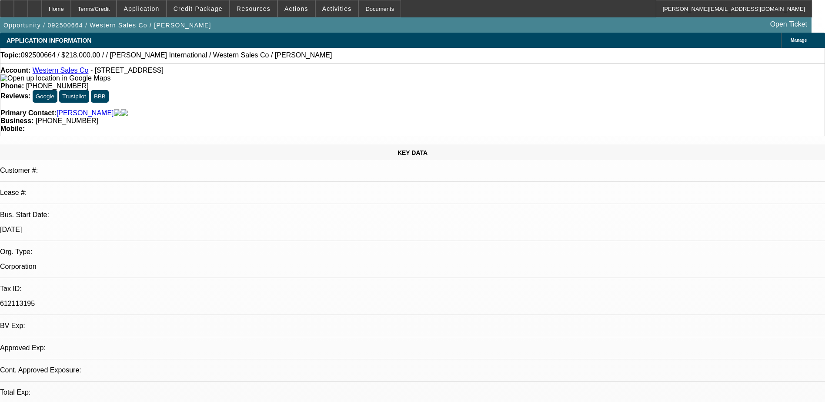
select select "0"
select select "2"
select select "0.1"
select select "4"
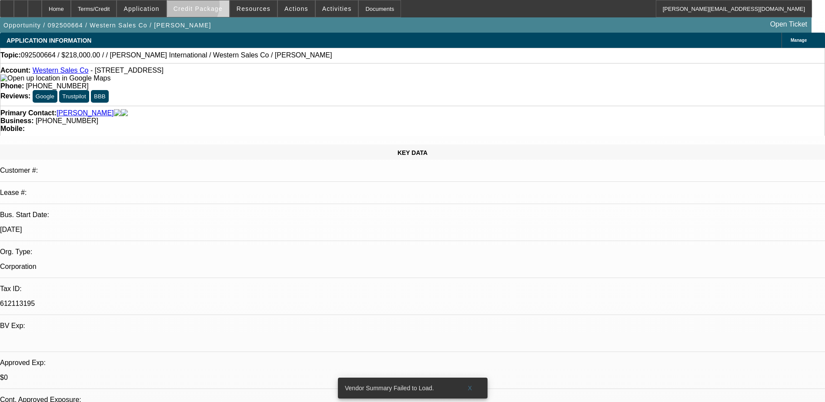
click at [202, 7] on span "Credit Package" at bounding box center [198, 8] width 49 height 7
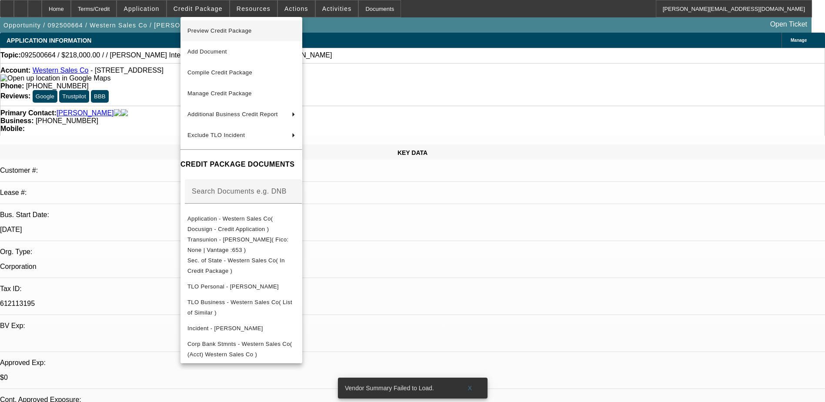
click at [220, 29] on span "Preview Credit Package" at bounding box center [219, 30] width 64 height 7
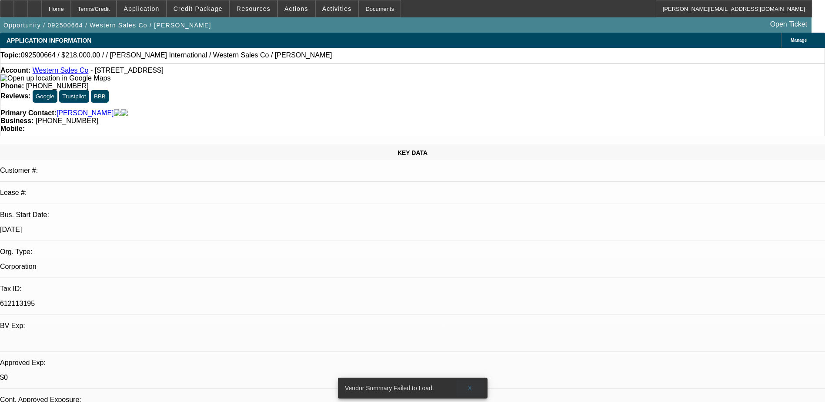
click at [469, 384] on span "X" at bounding box center [470, 387] width 5 height 7
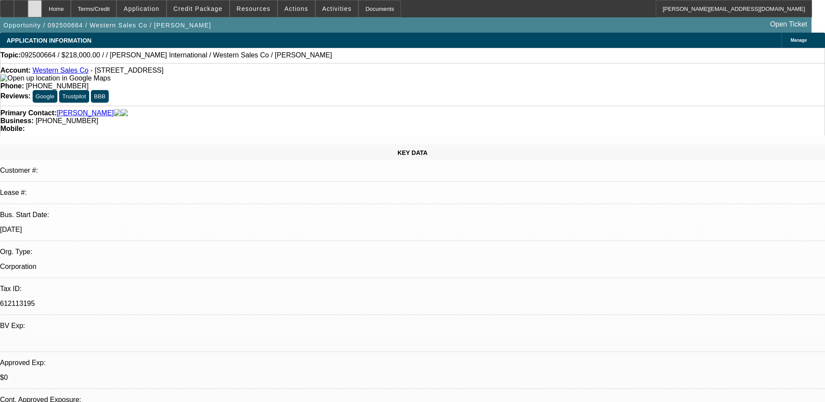
click at [35, 6] on icon at bounding box center [35, 6] width 0 height 0
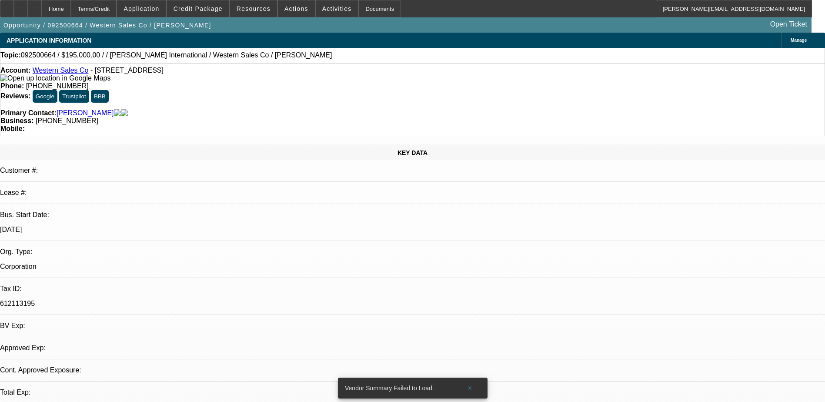
select select "0"
select select "2"
select select "0.1"
select select "1"
select select "2"
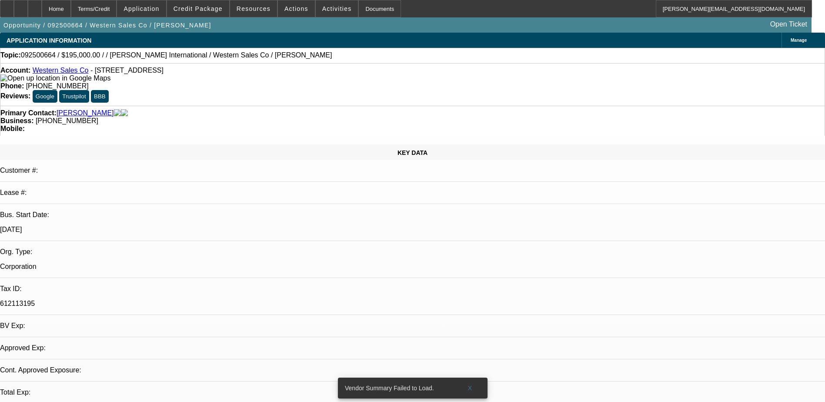
select select "4"
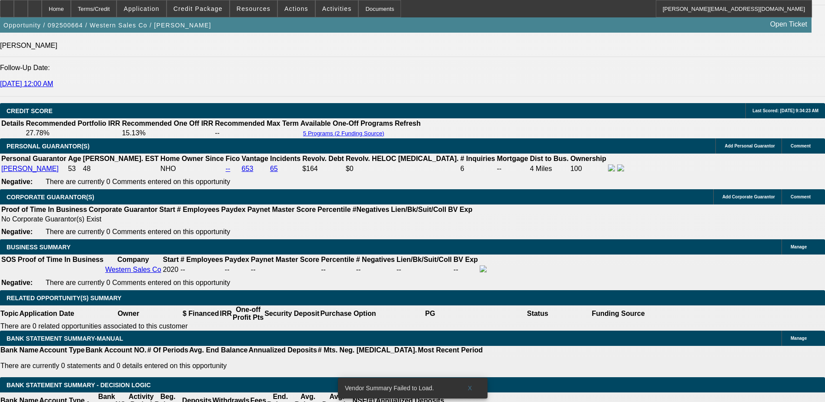
scroll to position [1174, 0]
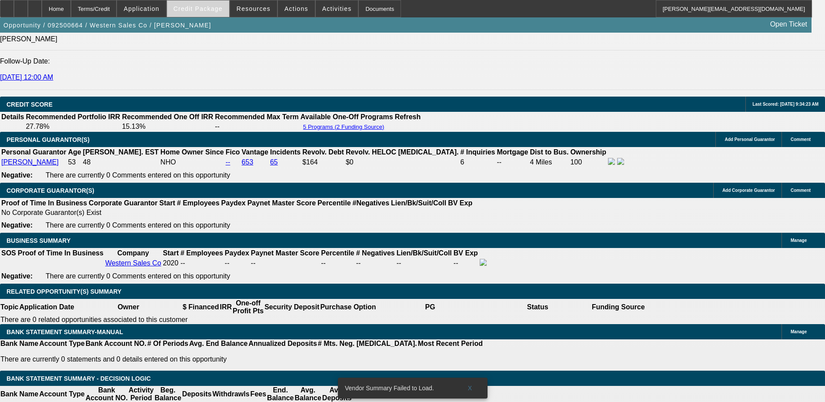
click at [205, 9] on span "Credit Package" at bounding box center [198, 8] width 49 height 7
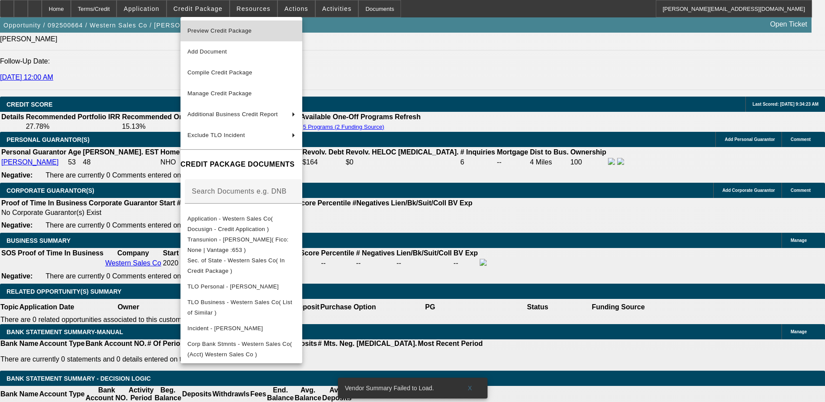
click at [225, 32] on span "Preview Credit Package" at bounding box center [219, 30] width 64 height 7
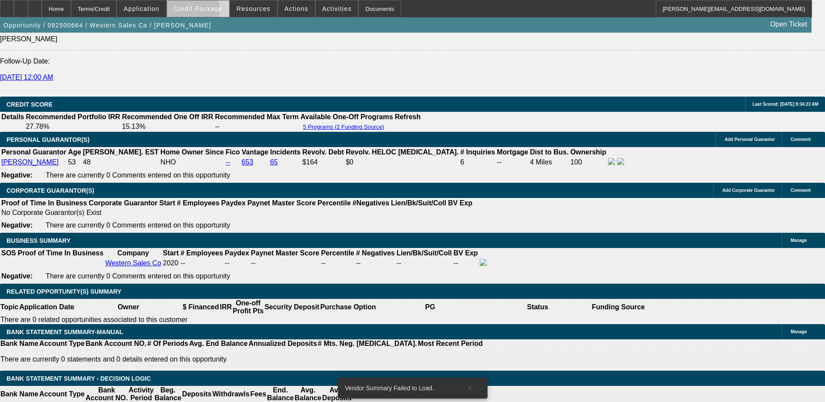
click at [204, 11] on span "Credit Package" at bounding box center [198, 8] width 49 height 7
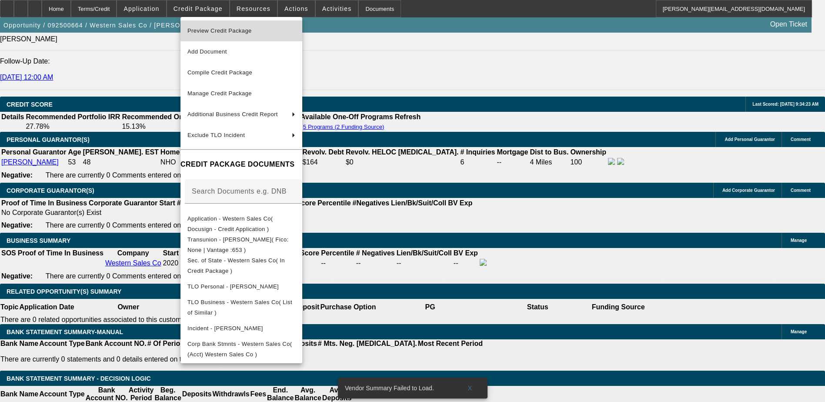
click at [221, 31] on span "Preview Credit Package" at bounding box center [219, 30] width 64 height 7
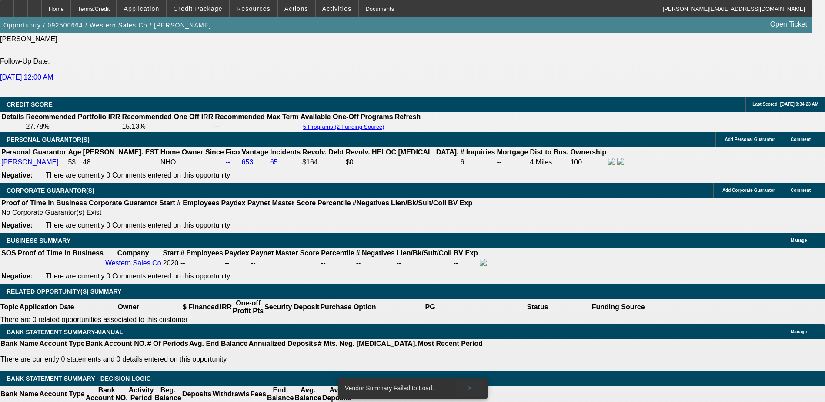
click at [468, 381] on span at bounding box center [470, 388] width 28 height 21
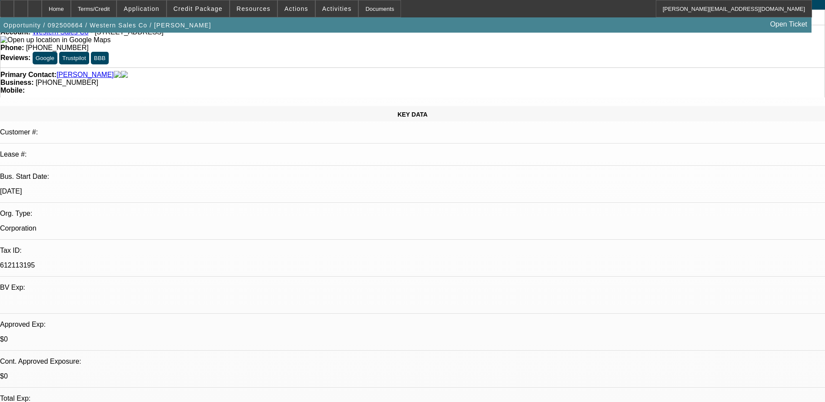
scroll to position [0, 0]
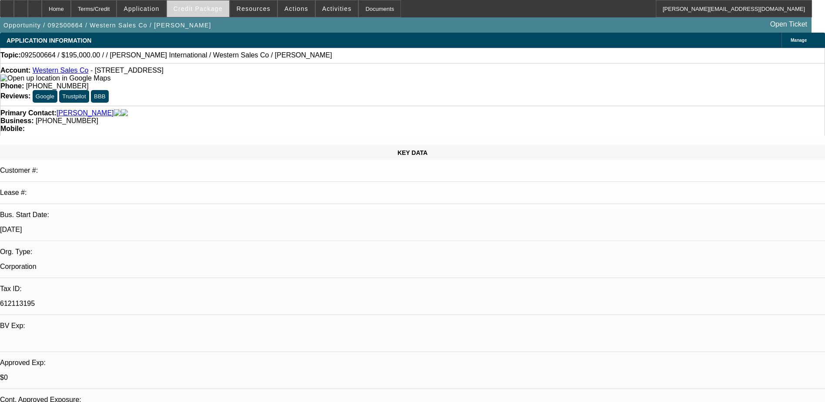
click at [209, 4] on span at bounding box center [198, 8] width 62 height 21
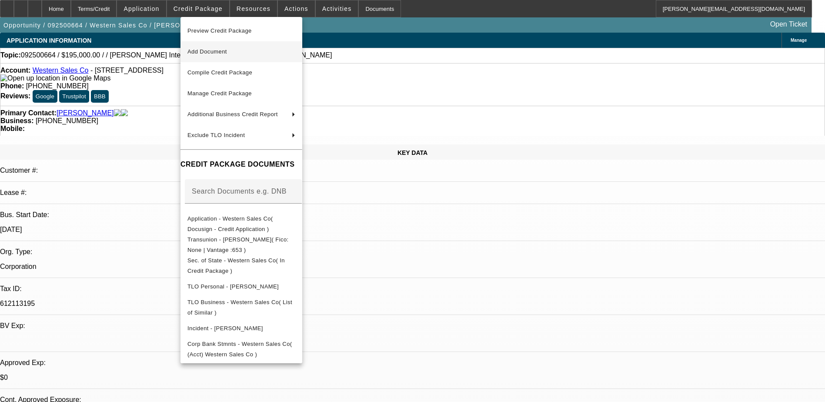
click at [217, 50] on span "Add Document" at bounding box center [207, 51] width 40 height 7
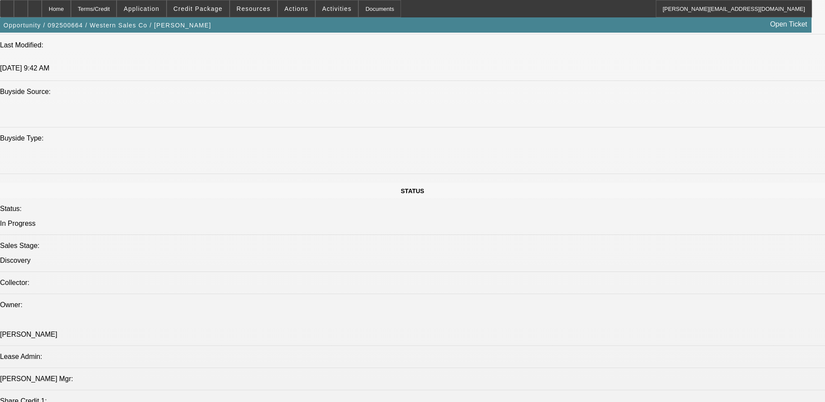
scroll to position [522, 0]
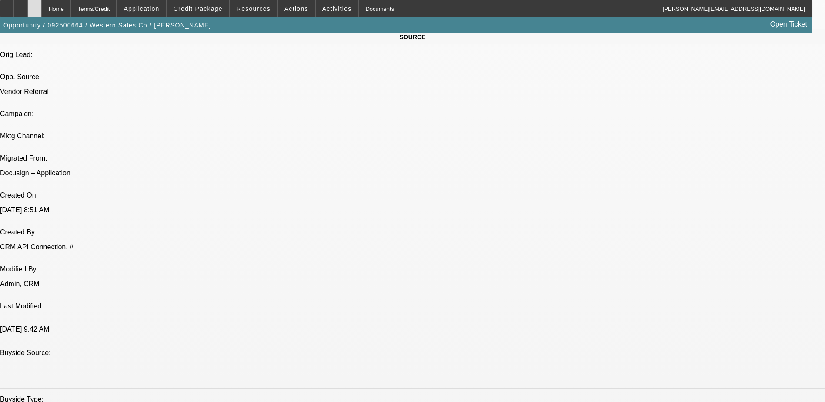
click at [35, 6] on icon at bounding box center [35, 6] width 0 height 0
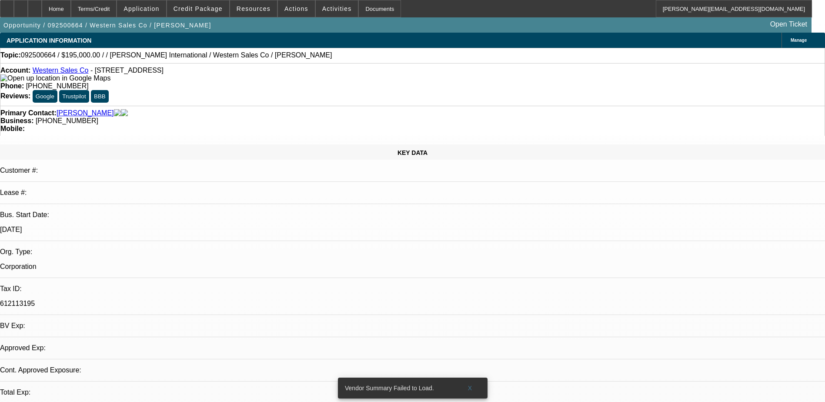
select select "0"
select select "2"
select select "0.1"
select select "1"
select select "2"
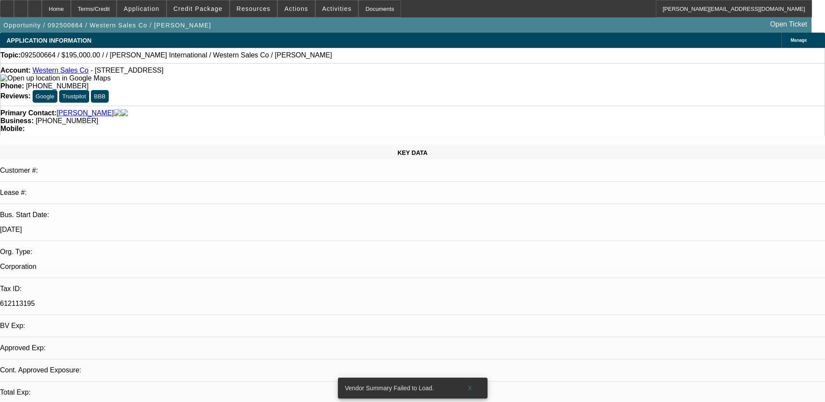
select select "4"
click at [207, 8] on span "Credit Package" at bounding box center [198, 8] width 49 height 7
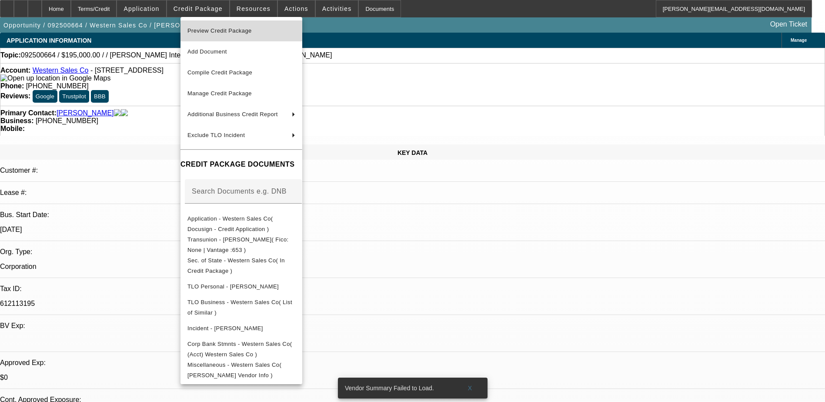
click at [223, 31] on span "Preview Credit Package" at bounding box center [219, 30] width 64 height 7
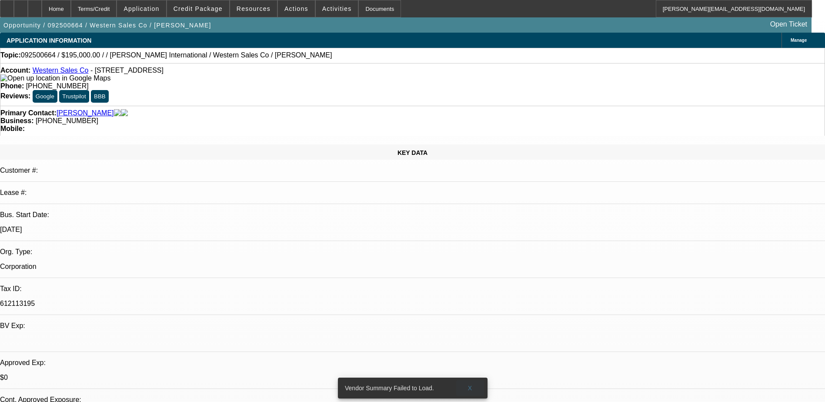
click at [474, 383] on span at bounding box center [470, 388] width 28 height 21
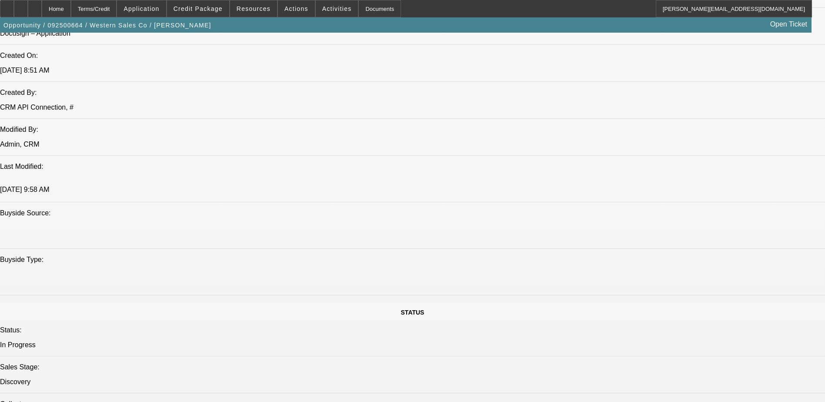
scroll to position [652, 0]
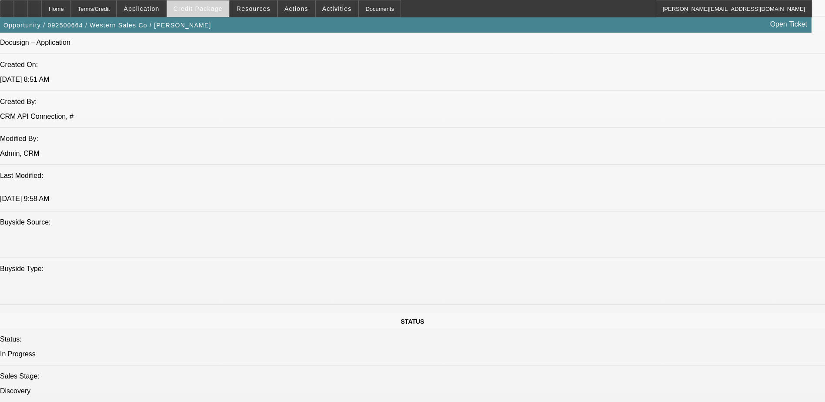
click at [199, 6] on span "Credit Package" at bounding box center [198, 8] width 49 height 7
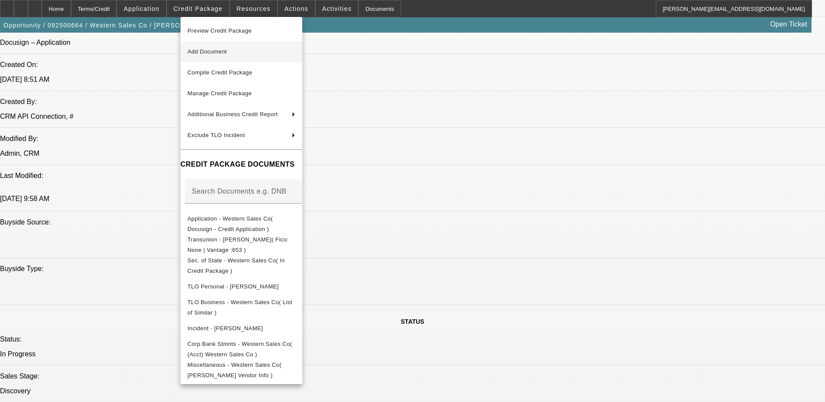
click at [219, 53] on span "Add Document" at bounding box center [207, 51] width 40 height 7
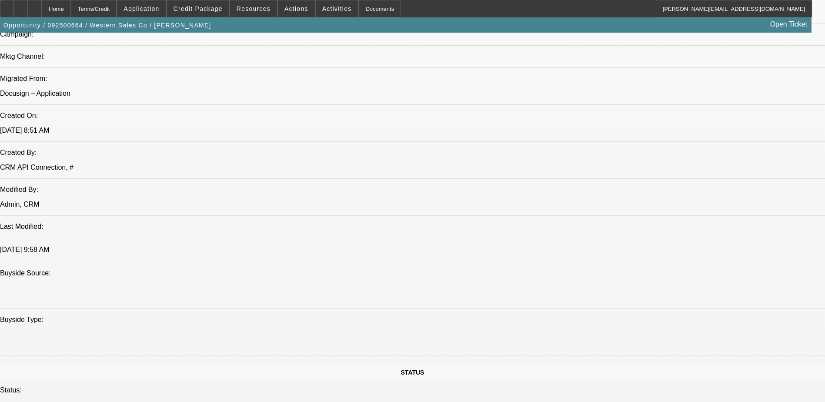
scroll to position [650, 0]
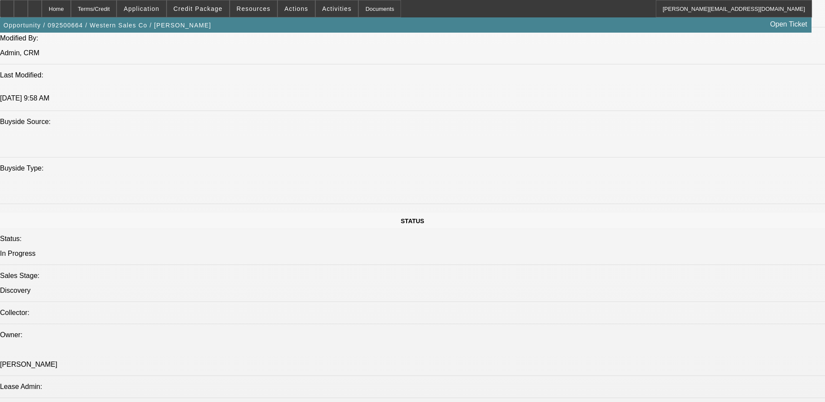
scroll to position [737, 0]
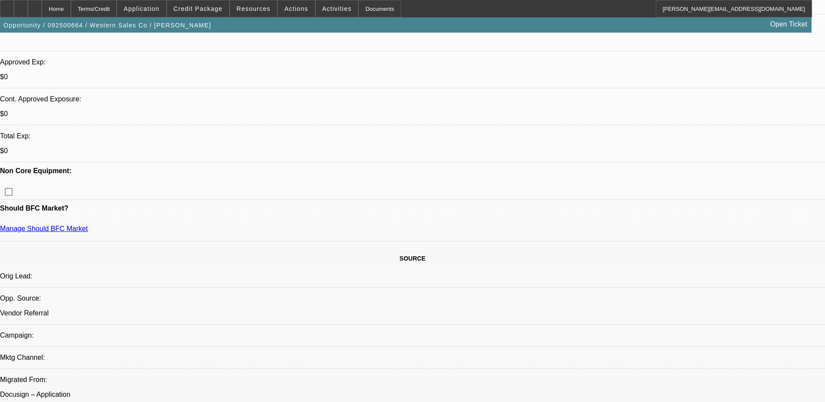
scroll to position [217, 0]
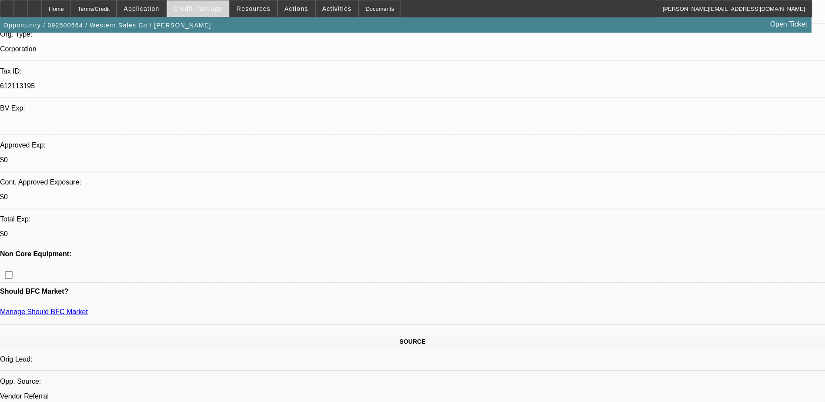
click at [196, 9] on span "Credit Package" at bounding box center [198, 8] width 49 height 7
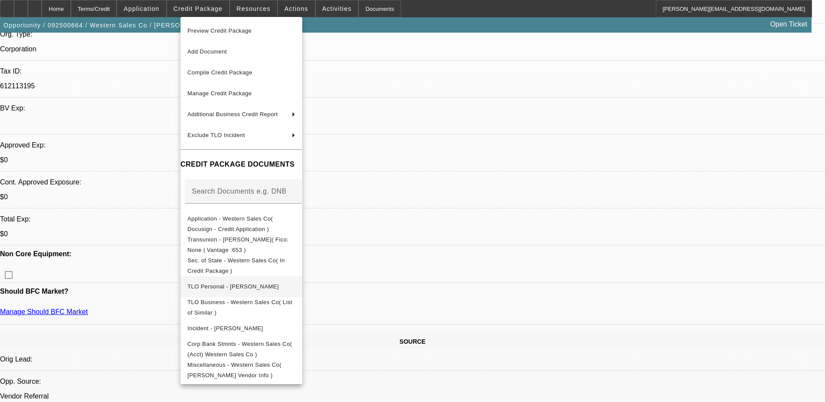
click at [237, 285] on span "TLO Personal - Oliver, Jonathan" at bounding box center [232, 286] width 91 height 7
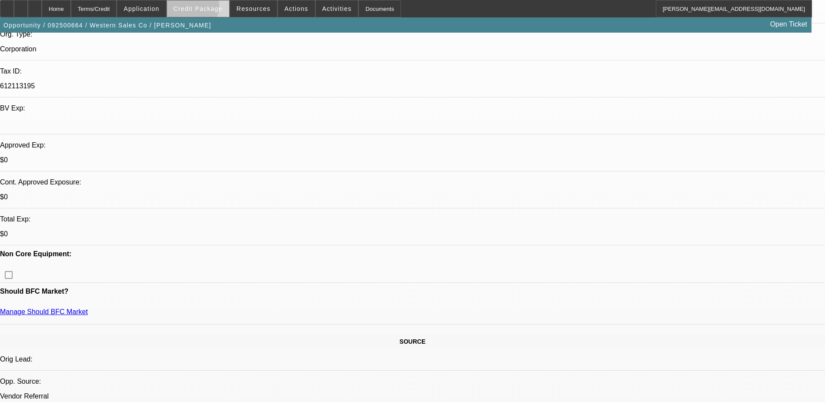
click at [200, 7] on span "Credit Package" at bounding box center [198, 8] width 49 height 7
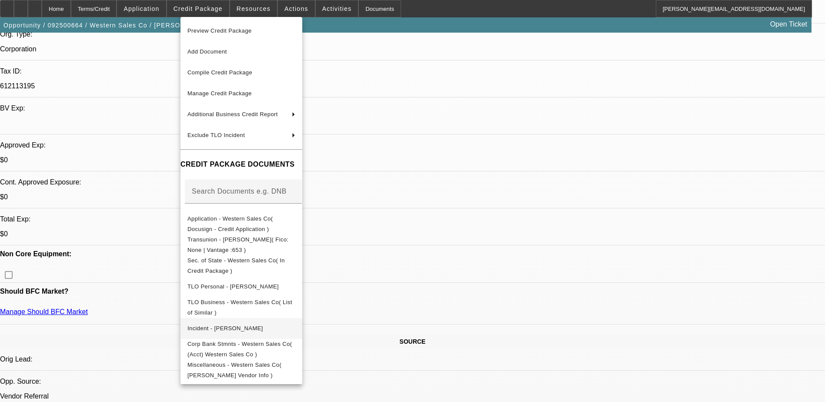
click at [227, 325] on span "Incident - Oliver, Jonathan" at bounding box center [225, 328] width 76 height 7
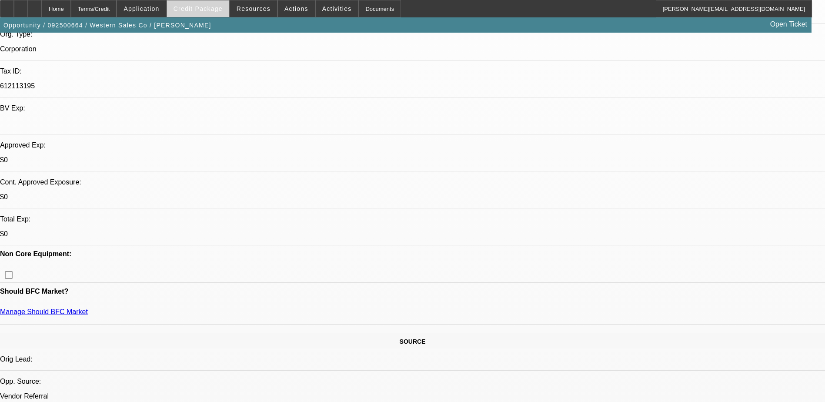
click at [207, 9] on span "Credit Package" at bounding box center [198, 8] width 49 height 7
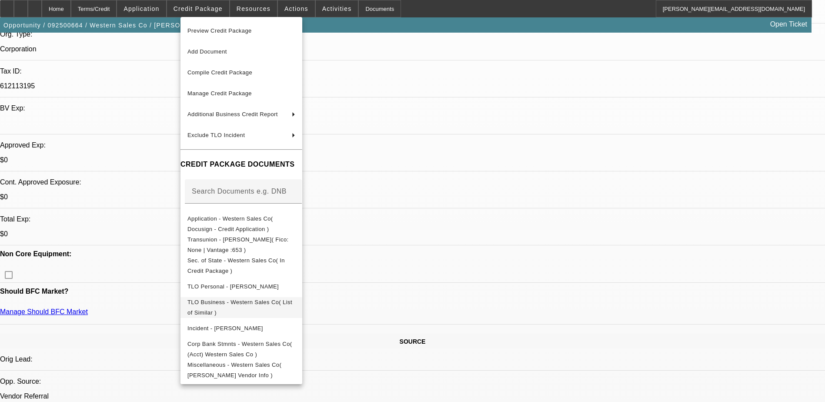
click at [231, 303] on span "TLO Business - Western Sales Co( List of Similar )" at bounding box center [239, 307] width 105 height 17
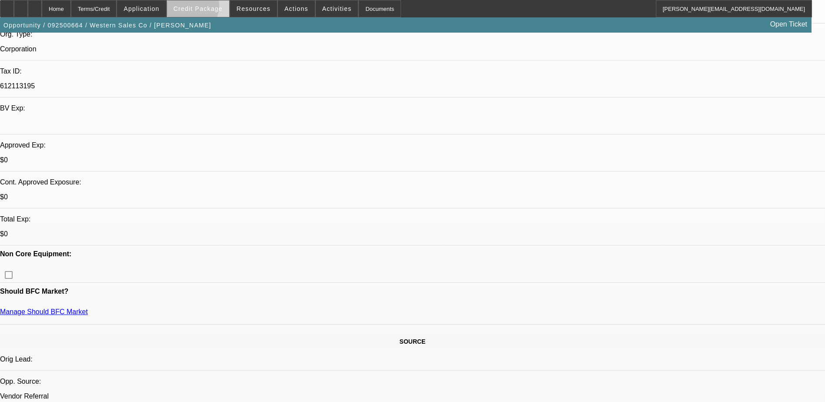
click at [196, 7] on span "Credit Package" at bounding box center [198, 8] width 49 height 7
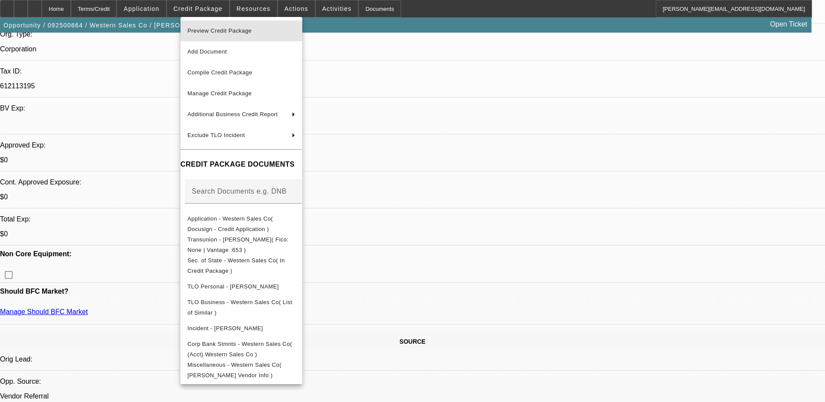
click at [214, 32] on span "Preview Credit Package" at bounding box center [219, 30] width 64 height 7
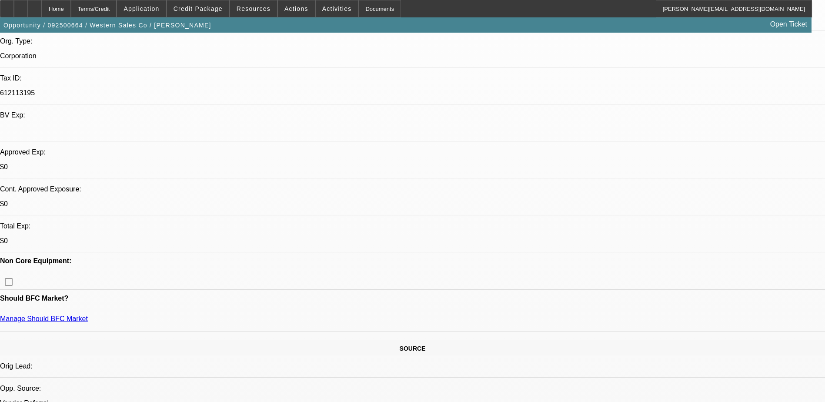
scroll to position [0, 0]
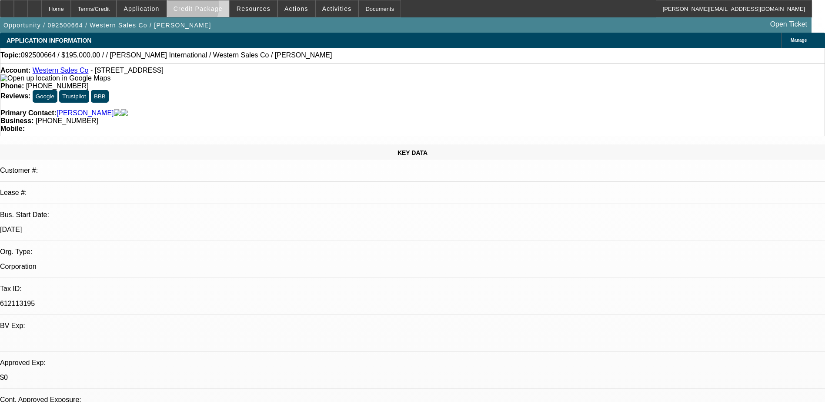
click at [205, 9] on span "Credit Package" at bounding box center [198, 8] width 49 height 7
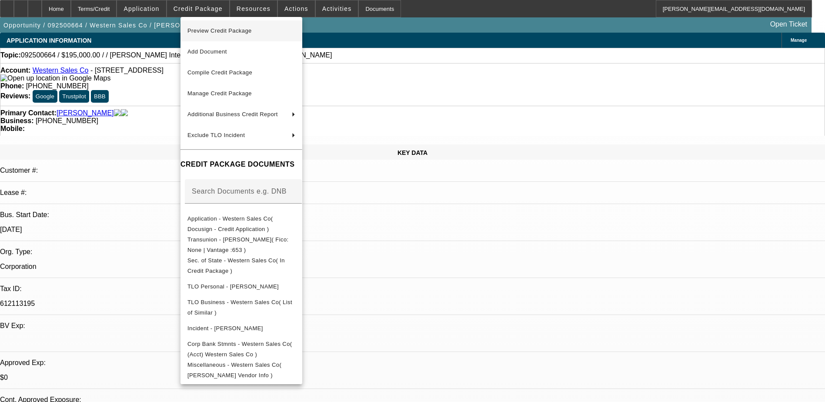
click at [219, 32] on span "Preview Credit Package" at bounding box center [219, 30] width 64 height 7
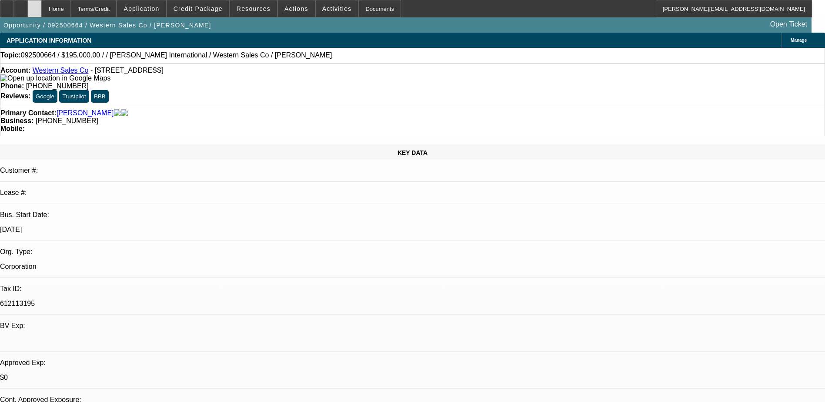
click at [42, 8] on div at bounding box center [35, 8] width 14 height 17
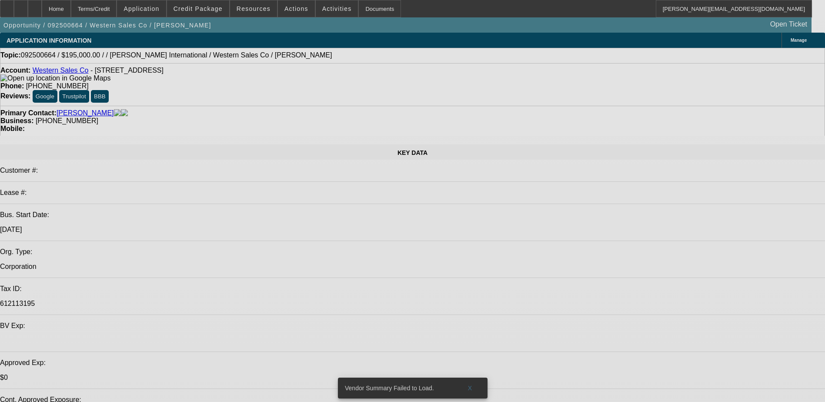
select select "0"
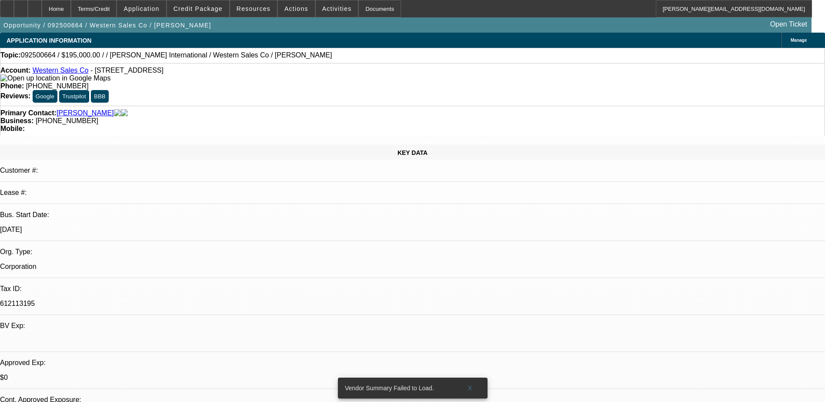
select select "2"
select select "0.1"
select select "2"
select select "4"
click at [200, 10] on span "Credit Package" at bounding box center [198, 8] width 49 height 7
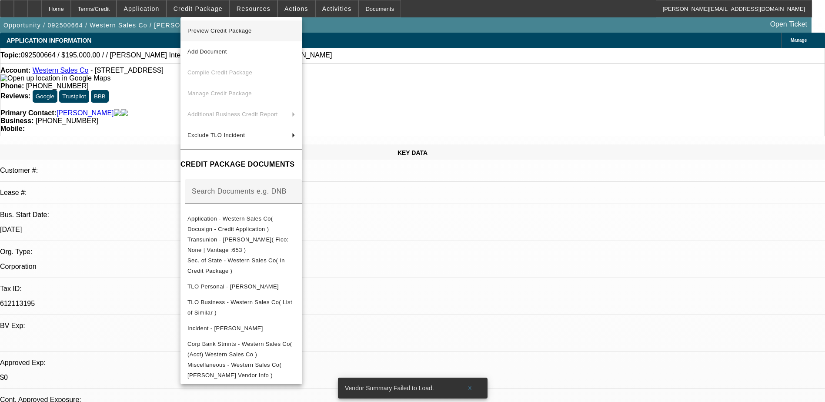
click at [216, 30] on span "Preview Credit Package" at bounding box center [219, 30] width 64 height 7
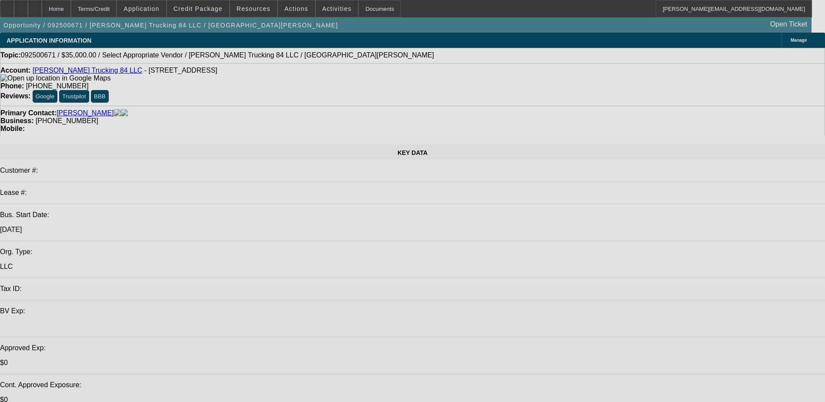
select select "0"
select select "2"
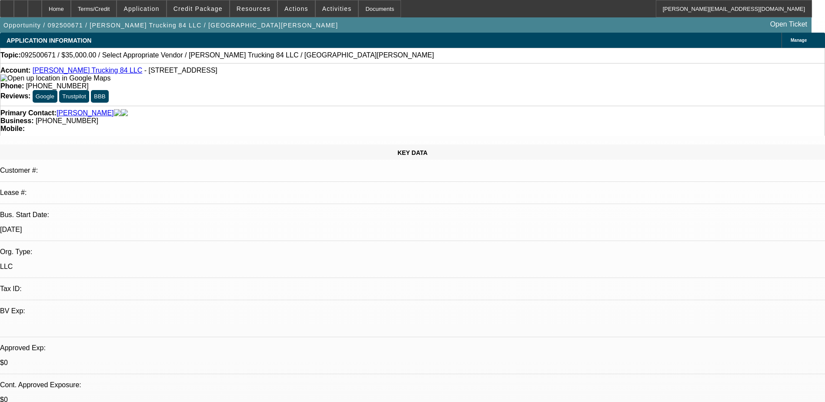
select select "0.1"
select select "2"
select select "4"
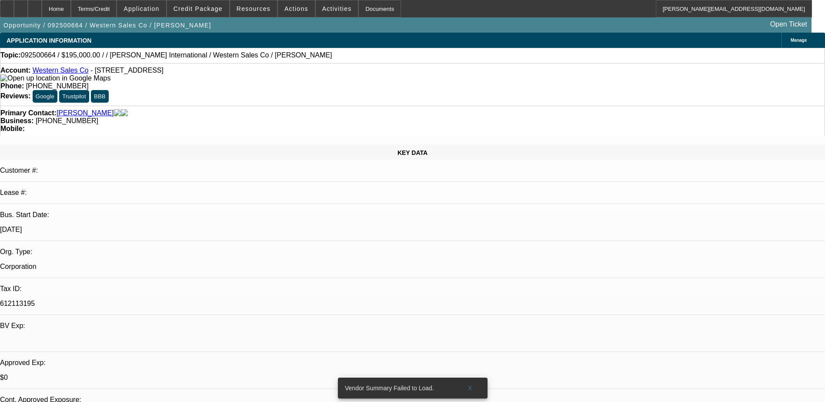
select select "0"
select select "2"
select select "0.1"
select select "1"
select select "2"
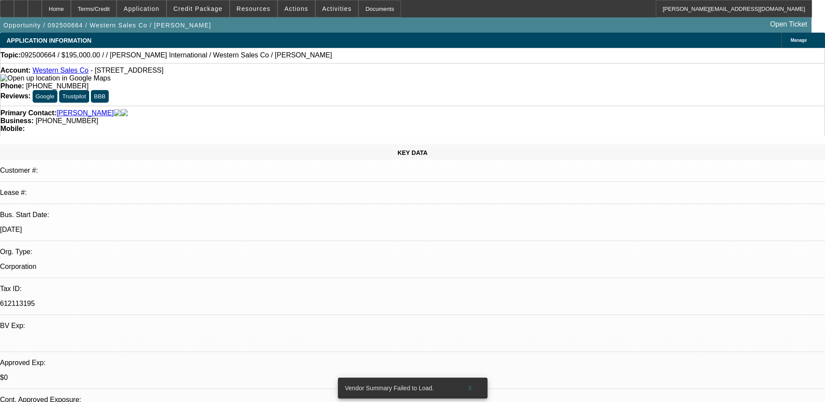
select select "4"
click at [21, 6] on icon at bounding box center [21, 6] width 0 height 0
click at [155, 6] on span "Application" at bounding box center [142, 8] width 36 height 7
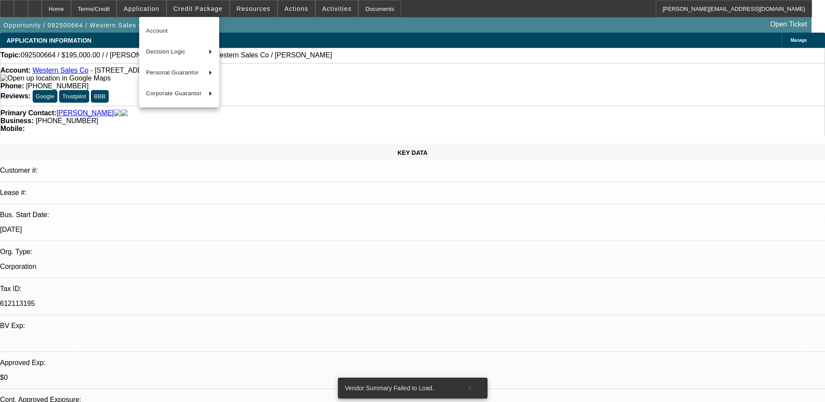
click at [205, 5] on div at bounding box center [412, 201] width 825 height 402
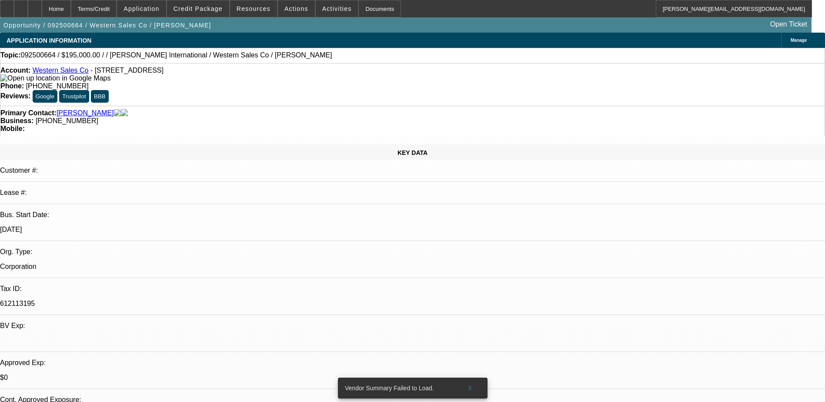
click at [205, 5] on span at bounding box center [198, 8] width 62 height 21
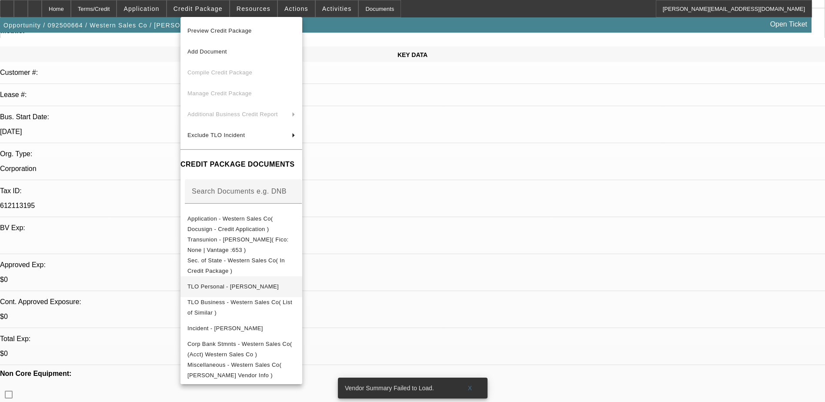
scroll to position [217, 0]
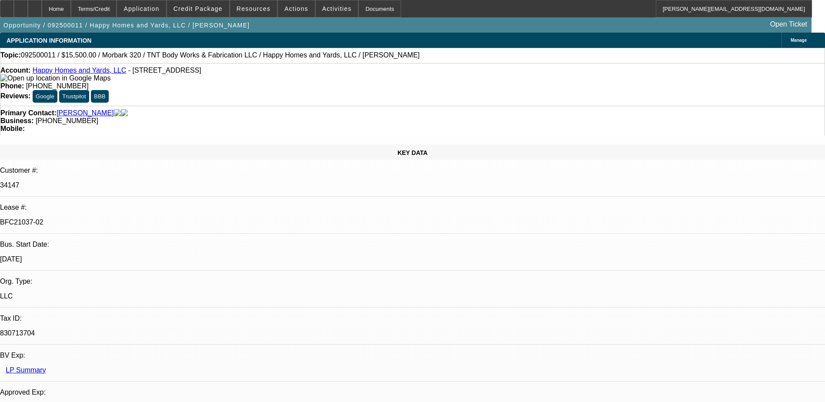
select select "0"
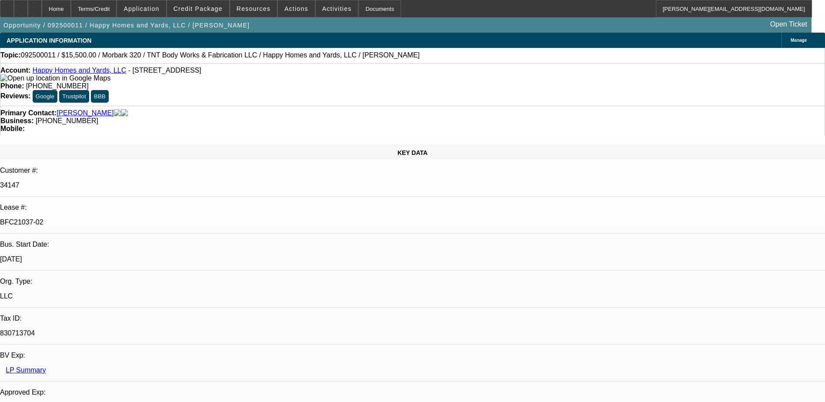
select select "0"
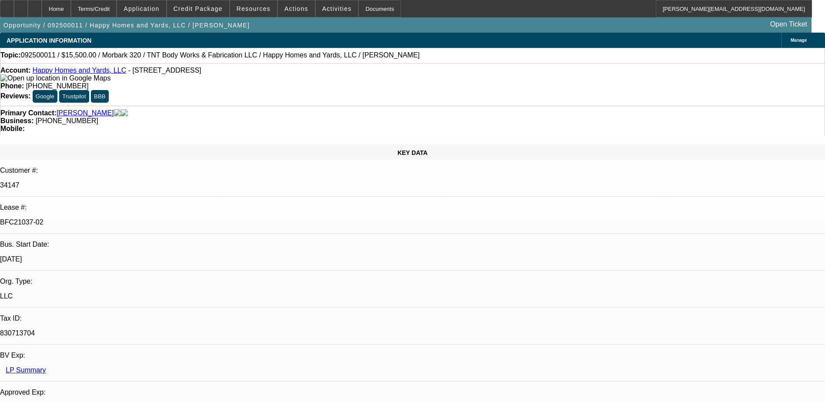
select select "0"
select select "1"
select select "3"
select select "6"
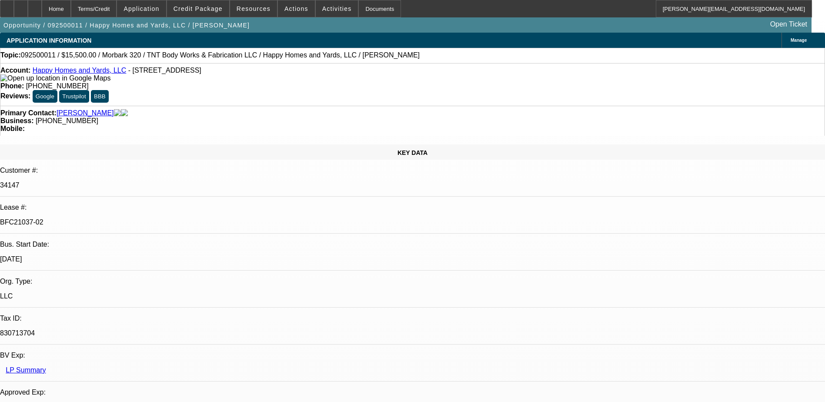
select select "1"
select select "3"
select select "6"
select select "1"
select select "3"
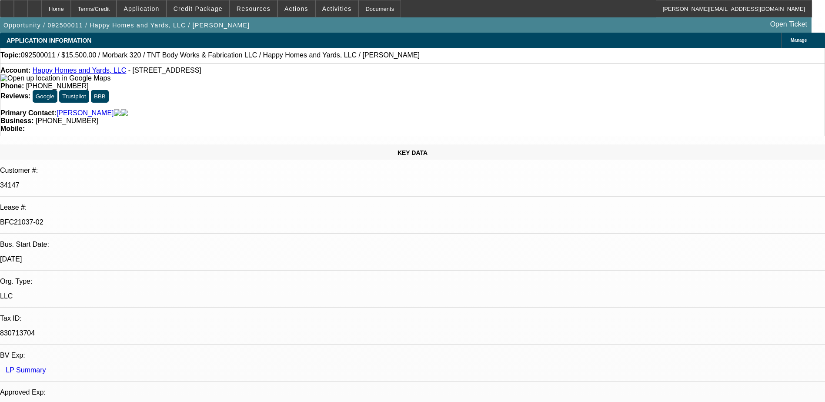
select select "6"
select select "1"
select select "6"
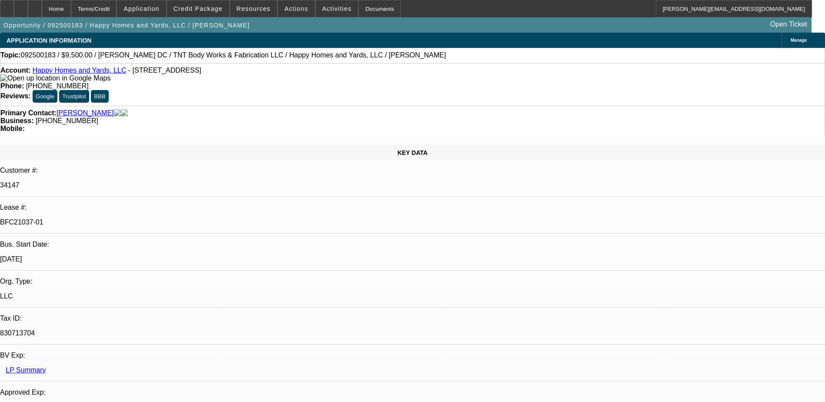
select select "0"
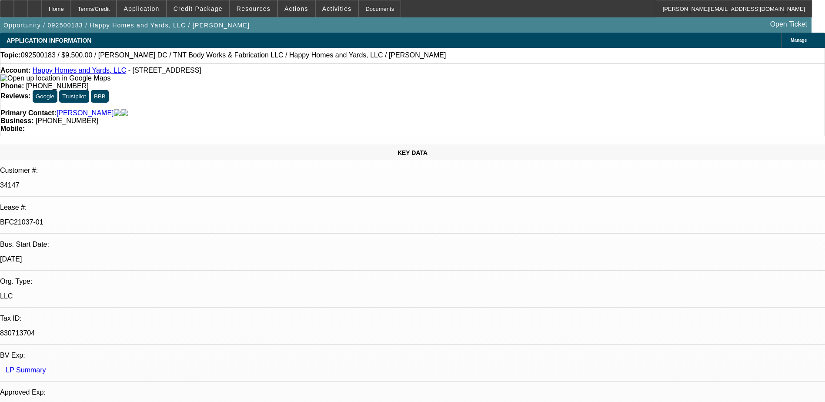
select select "0"
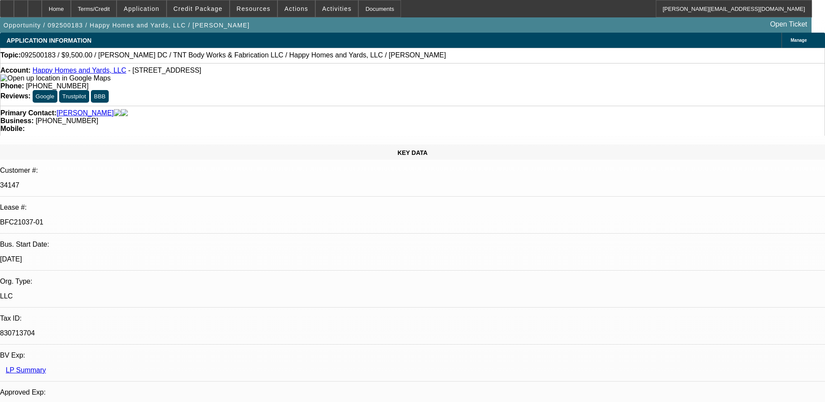
select select "0"
select select "1"
select select "6"
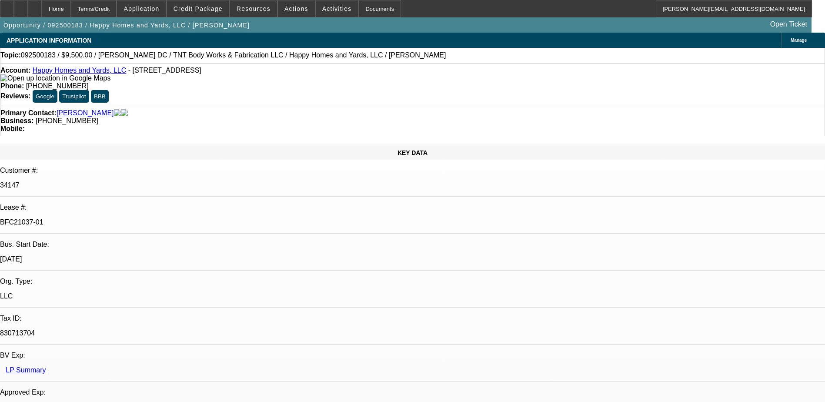
select select "1"
select select "6"
select select "1"
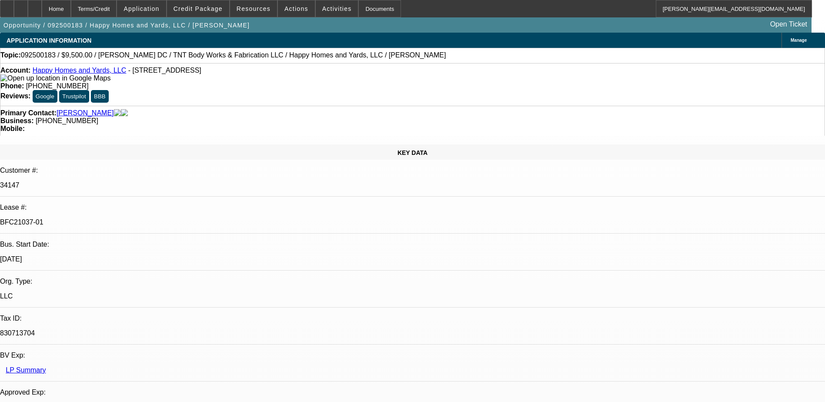
select select "6"
select select "1"
select select "6"
